Goal: Transaction & Acquisition: Purchase product/service

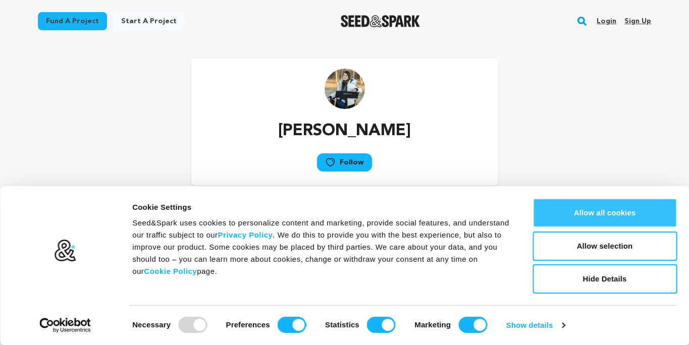
click at [586, 217] on button "Allow all cookies" at bounding box center [604, 212] width 144 height 29
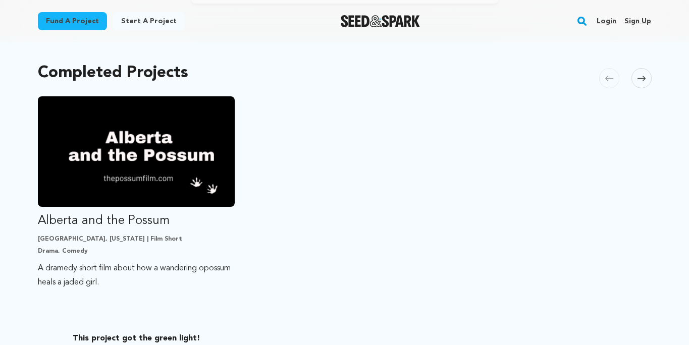
scroll to position [217, 0]
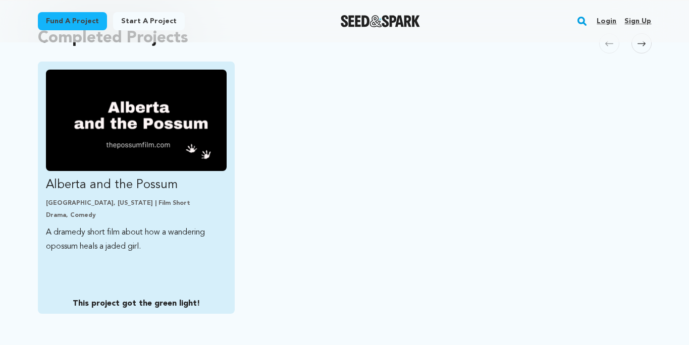
click at [130, 180] on p "Alberta and the Possum" at bounding box center [136, 185] width 181 height 16
